Goal: Transaction & Acquisition: Purchase product/service

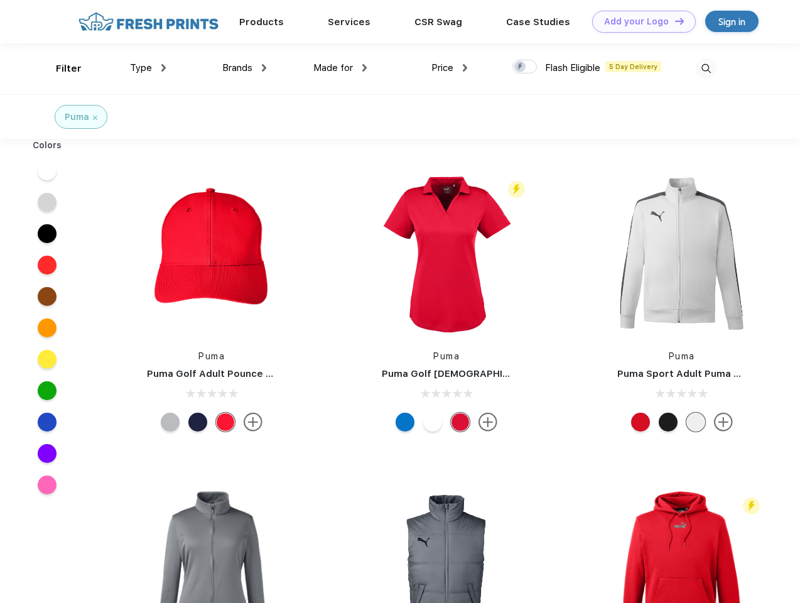
click at [639, 21] on link "Add your Logo Design Tool" at bounding box center [644, 22] width 104 height 22
click at [0, 0] on div "Design Tool" at bounding box center [0, 0] width 0 height 0
click at [674, 21] on link "Add your Logo Design Tool" at bounding box center [644, 22] width 104 height 22
click at [60, 68] on div "Filter" at bounding box center [69, 69] width 26 height 14
click at [148, 68] on span "Type" at bounding box center [141, 67] width 22 height 11
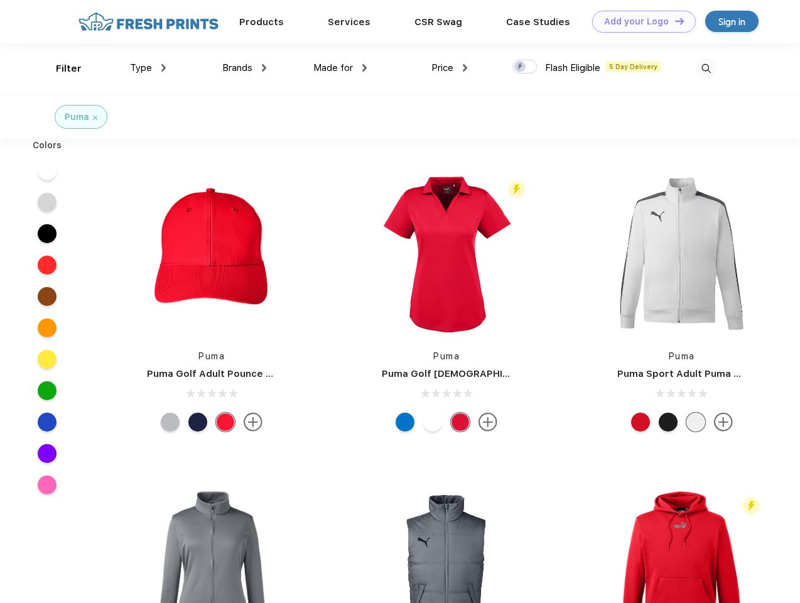
click at [244, 68] on span "Brands" at bounding box center [237, 67] width 30 height 11
click at [340, 68] on span "Made for" at bounding box center [333, 67] width 40 height 11
click at [450, 68] on span "Price" at bounding box center [442, 67] width 22 height 11
click at [525, 67] on div at bounding box center [524, 67] width 24 height 14
click at [521, 67] on input "checkbox" at bounding box center [516, 63] width 8 height 8
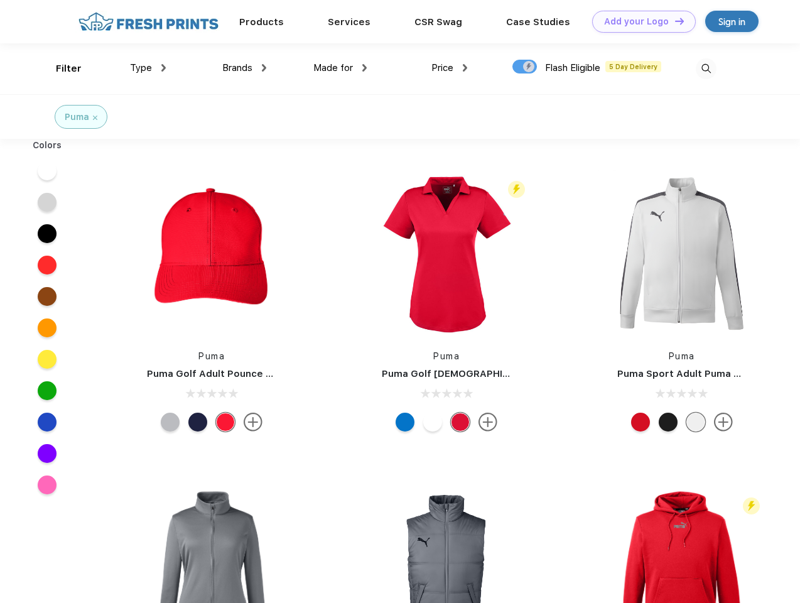
click at [706, 68] on img at bounding box center [706, 68] width 21 height 21
